Goal: Task Accomplishment & Management: Use online tool/utility

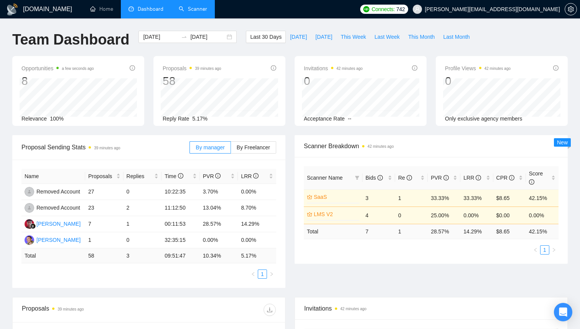
click at [189, 12] on link "Scanner" at bounding box center [193, 9] width 28 height 7
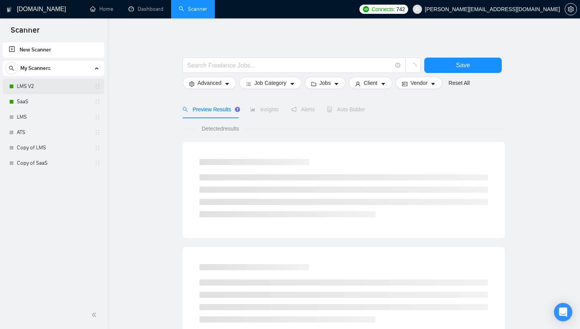
click at [23, 89] on link "LMS V2" at bounding box center [53, 86] width 73 height 15
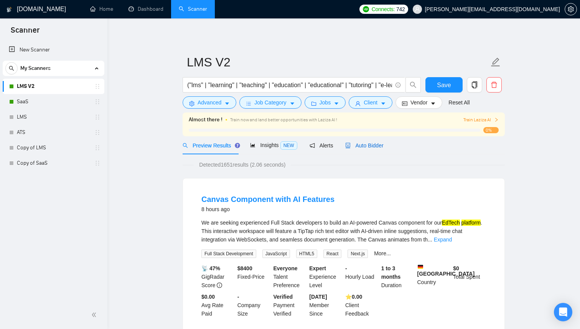
click at [367, 145] on span "Auto Bidder" at bounding box center [365, 145] width 38 height 6
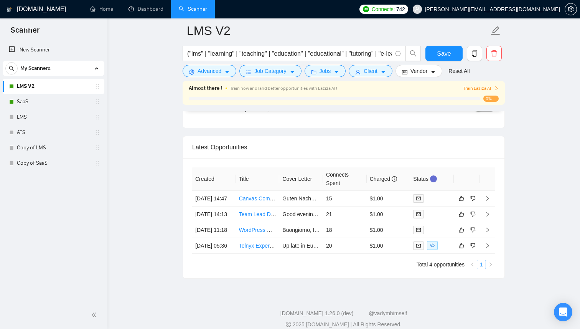
scroll to position [1848, 0]
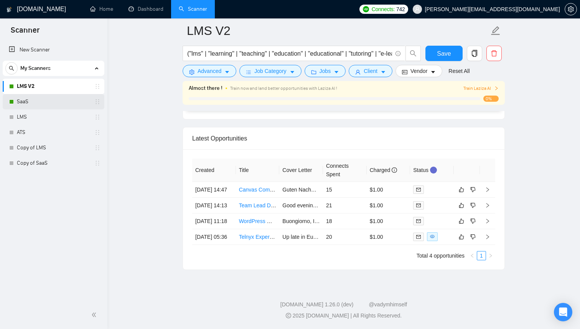
click at [66, 102] on link "SaaS" at bounding box center [53, 101] width 73 height 15
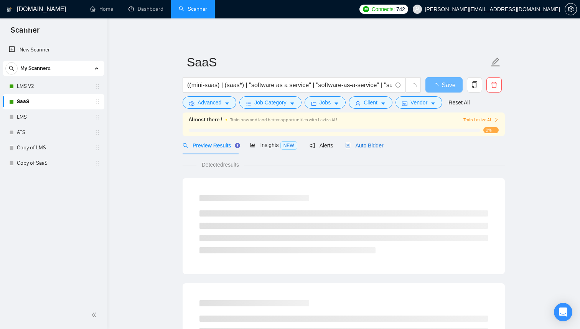
click at [380, 147] on span "Auto Bidder" at bounding box center [365, 145] width 38 height 6
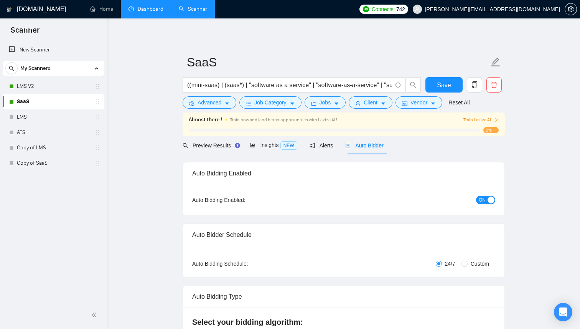
click at [142, 9] on link "Dashboard" at bounding box center [146, 9] width 35 height 7
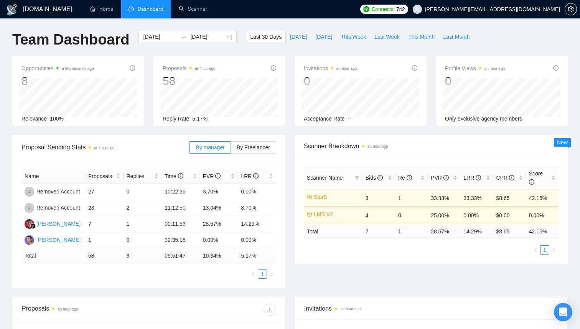
click at [240, 24] on div "GigRadar.io Home Dashboard Scanner Connects: 742 bohdan@smart-code.io Team Dash…" at bounding box center [290, 300] width 580 height 601
click at [200, 12] on link "Scanner" at bounding box center [193, 9] width 28 height 7
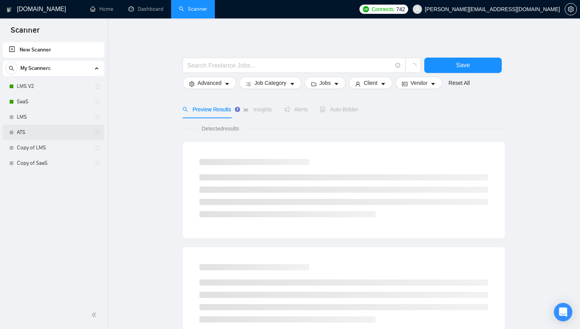
click at [34, 135] on link "ATS" at bounding box center [53, 132] width 73 height 15
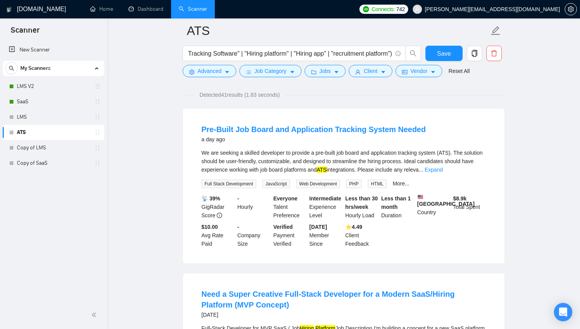
scroll to position [198, 0]
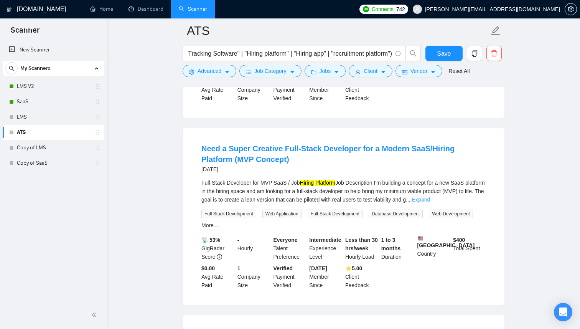
click at [430, 203] on link "Expand" at bounding box center [421, 200] width 18 height 6
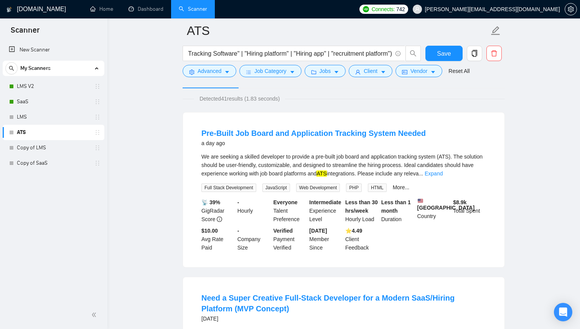
scroll to position [0, 0]
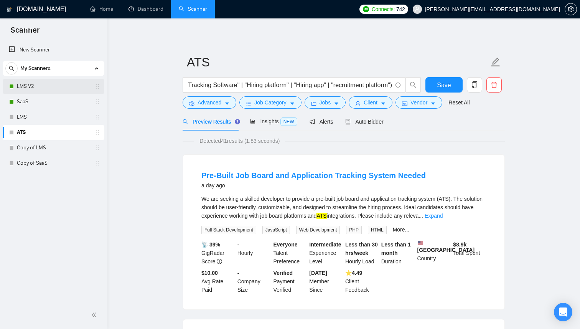
click at [44, 89] on link "LMS V2" at bounding box center [53, 86] width 73 height 15
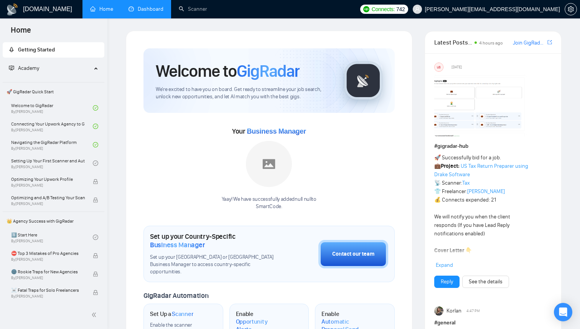
click at [155, 11] on link "Dashboard" at bounding box center [146, 9] width 35 height 7
